Goal: Information Seeking & Learning: Understand process/instructions

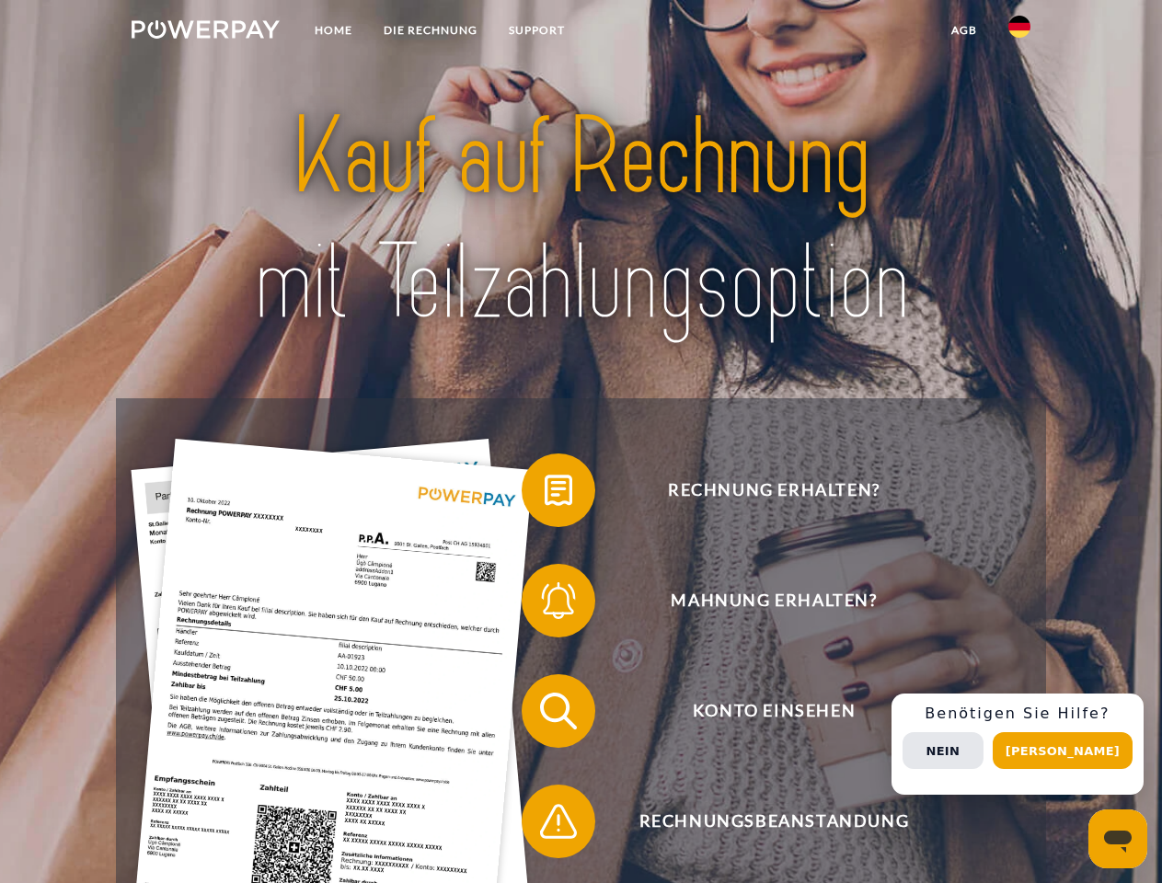
click at [205, 32] on img at bounding box center [206, 29] width 148 height 18
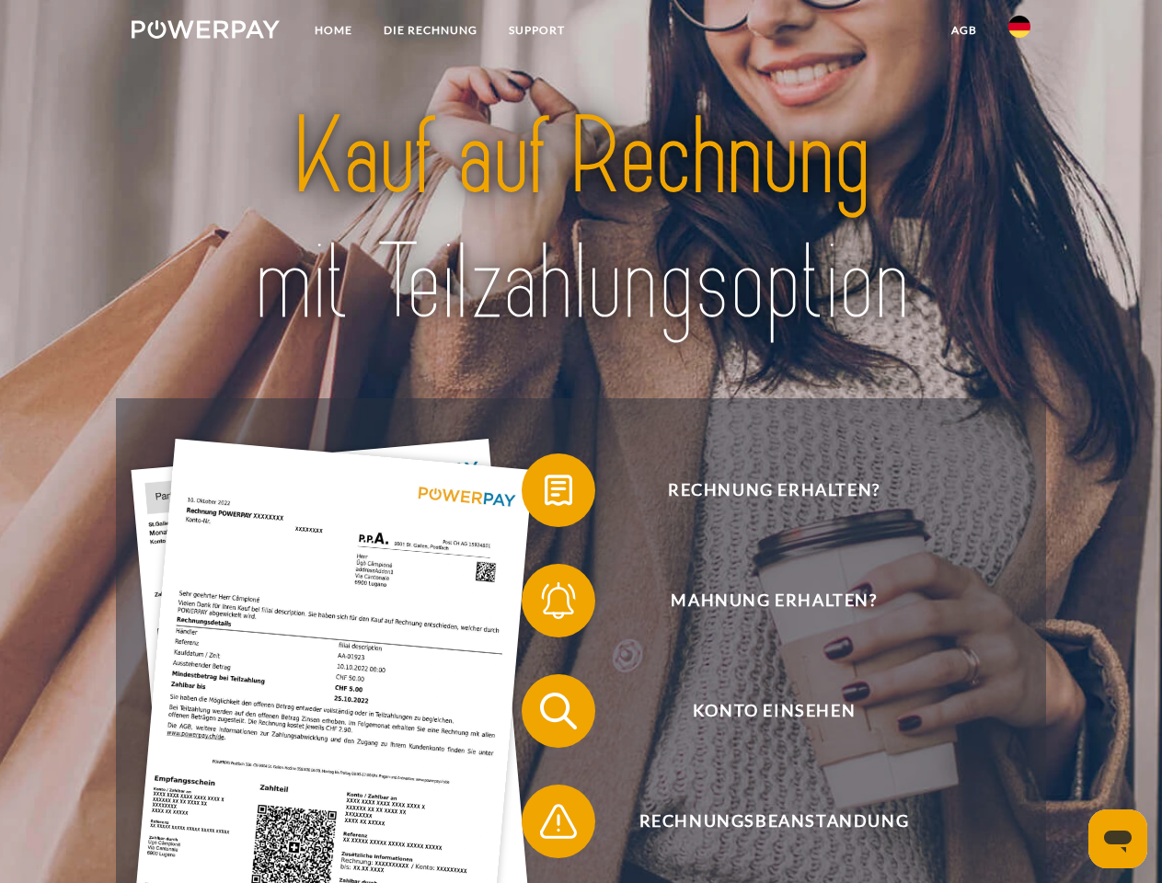
click at [1020, 32] on img at bounding box center [1019, 27] width 22 height 22
click at [963, 30] on link "agb" at bounding box center [964, 30] width 57 height 33
click at [545, 494] on span at bounding box center [531, 490] width 92 height 92
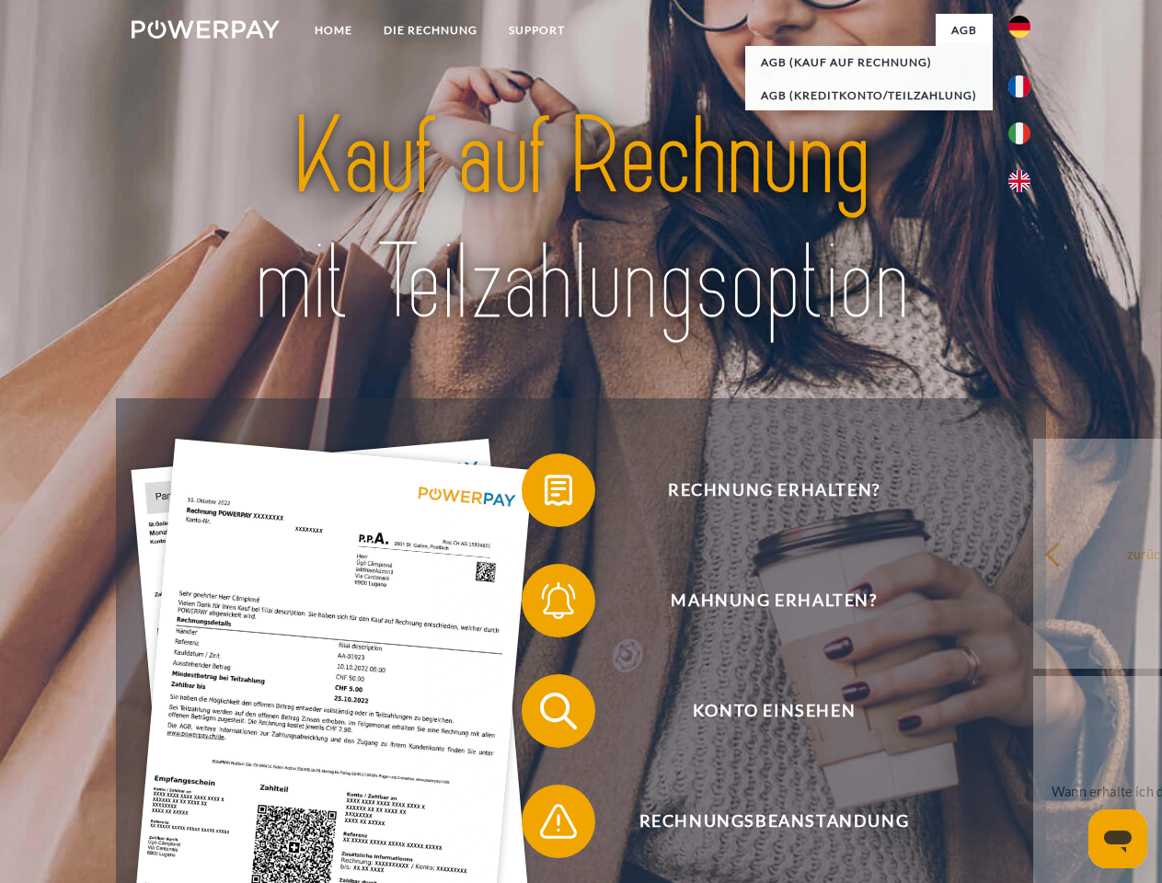
click at [545, 605] on span at bounding box center [531, 601] width 92 height 92
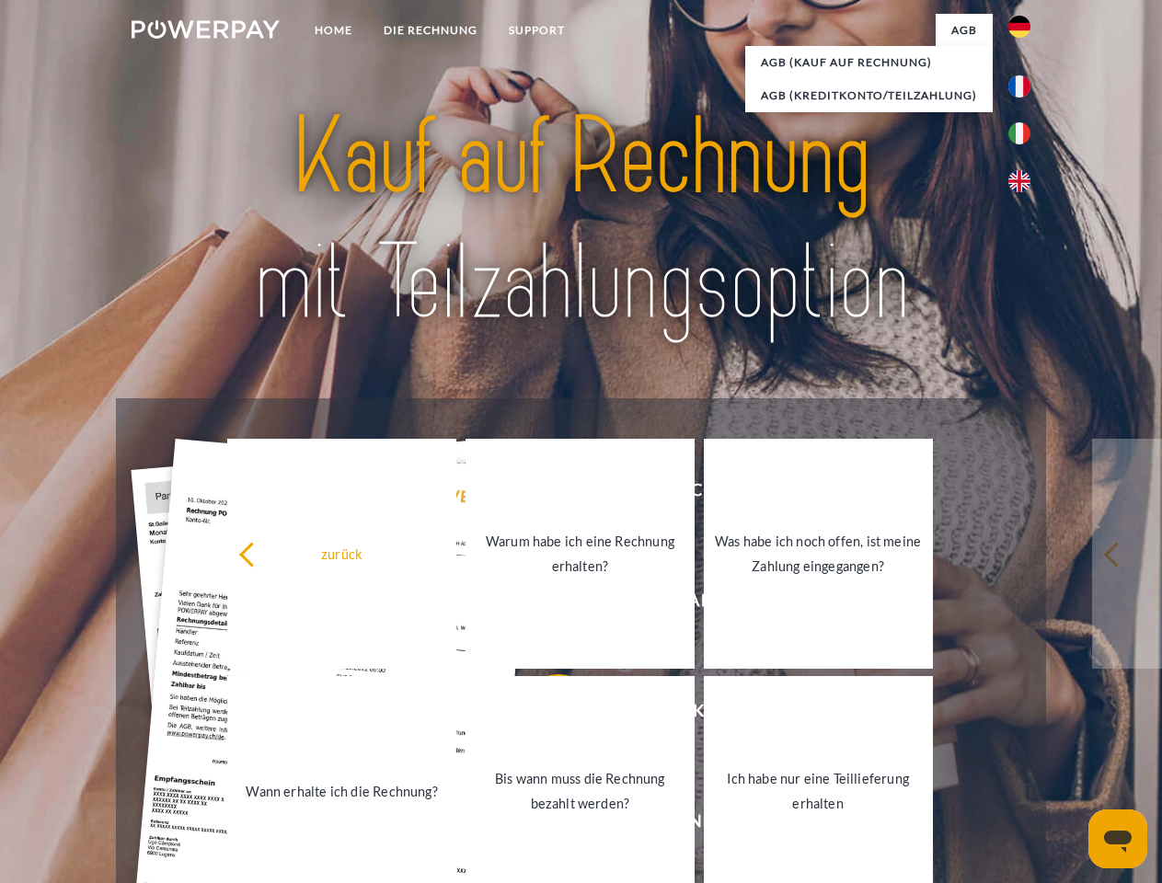
click at [545, 715] on link "Bis wann muss die Rechnung bezahlt werden?" at bounding box center [580, 791] width 229 height 230
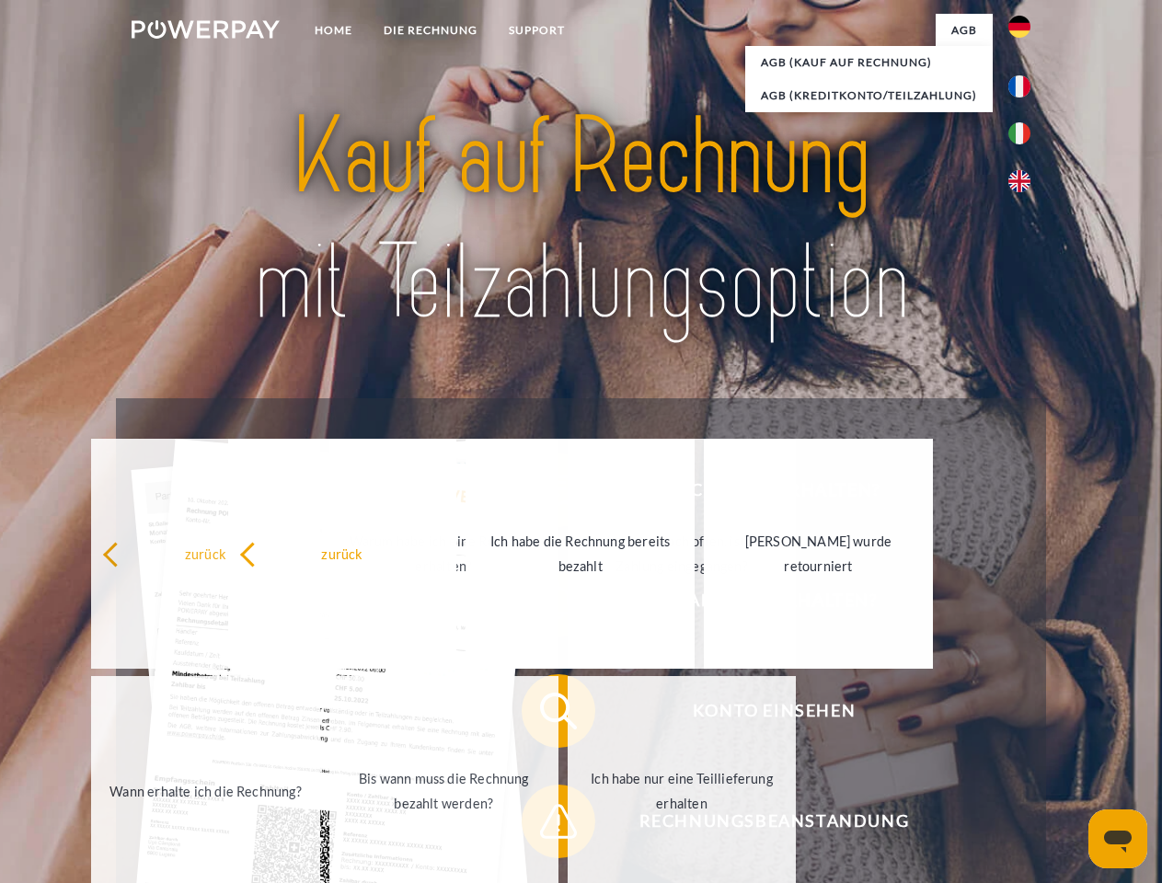
click at [545, 825] on span at bounding box center [531, 822] width 92 height 92
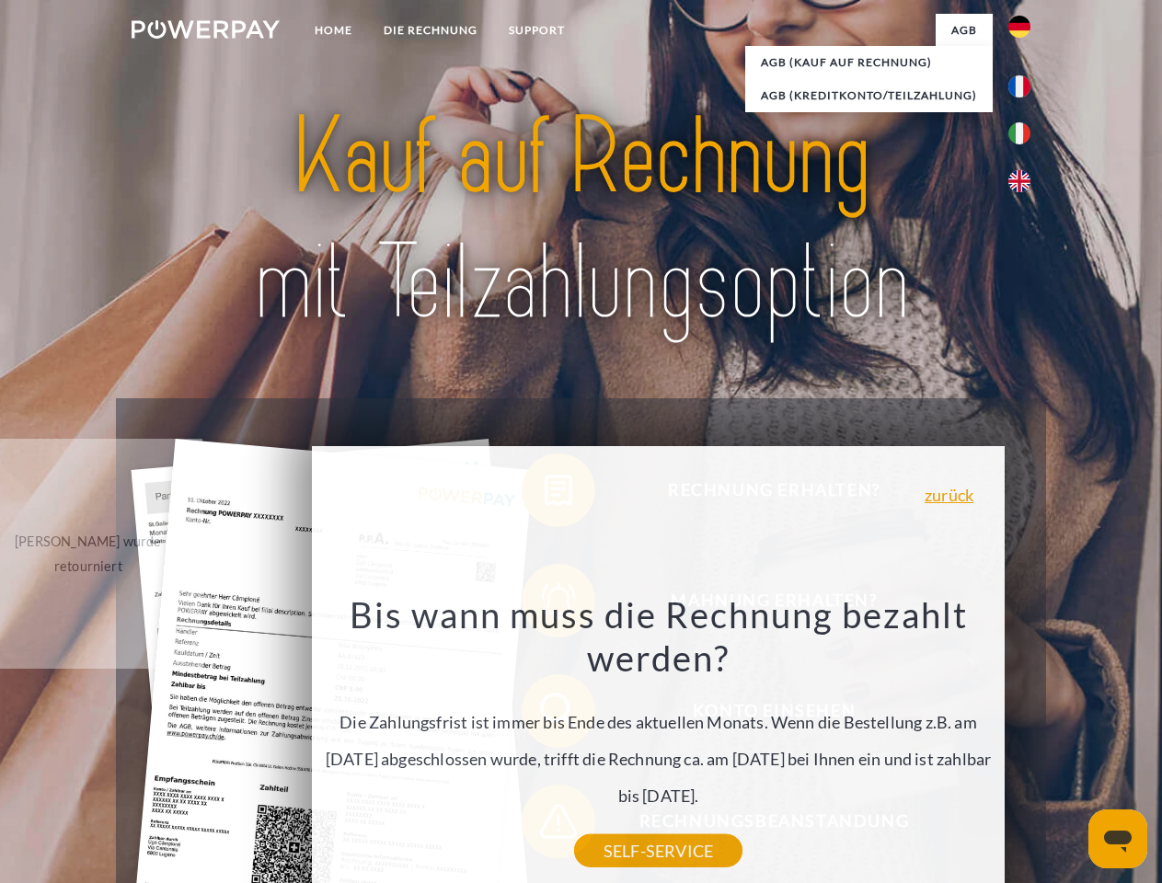
click at [1024, 744] on div "Rechnung erhalten? Mahnung erhalten? Konto einsehen" at bounding box center [580, 766] width 929 height 736
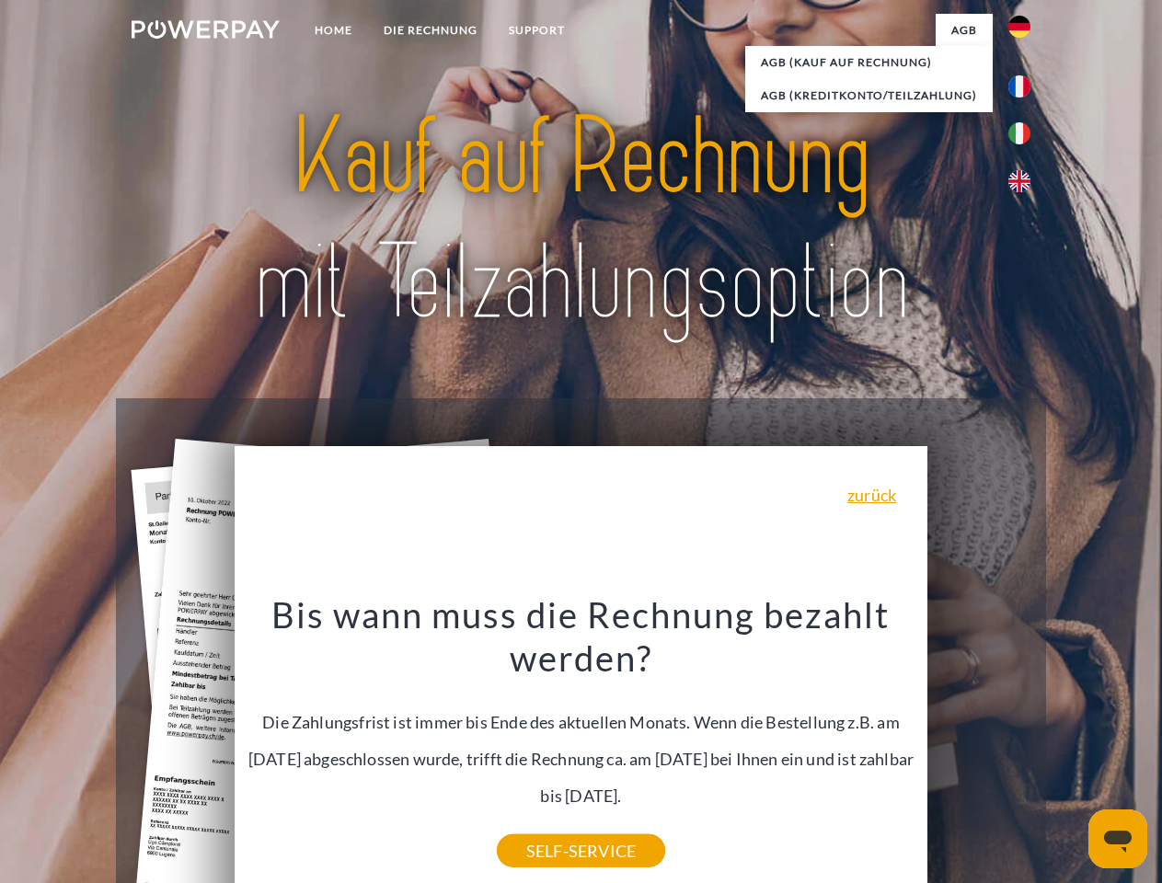
click at [979, 748] on span "Konto einsehen" at bounding box center [773, 711] width 451 height 74
click at [1069, 751] on header "Home DIE RECHNUNG SUPPORT" at bounding box center [581, 635] width 1162 height 1271
